Goal: Transaction & Acquisition: Purchase product/service

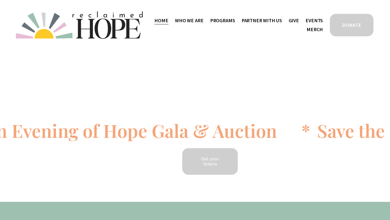
click at [295, 20] on link "Give" at bounding box center [294, 20] width 10 height 9
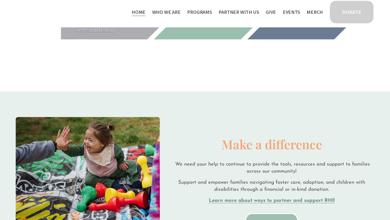
scroll to position [854, 0]
click at [262, 201] on strong "Learn more about ways to partner and support RHI!" at bounding box center [272, 200] width 126 height 5
